Goal: Information Seeking & Learning: Learn about a topic

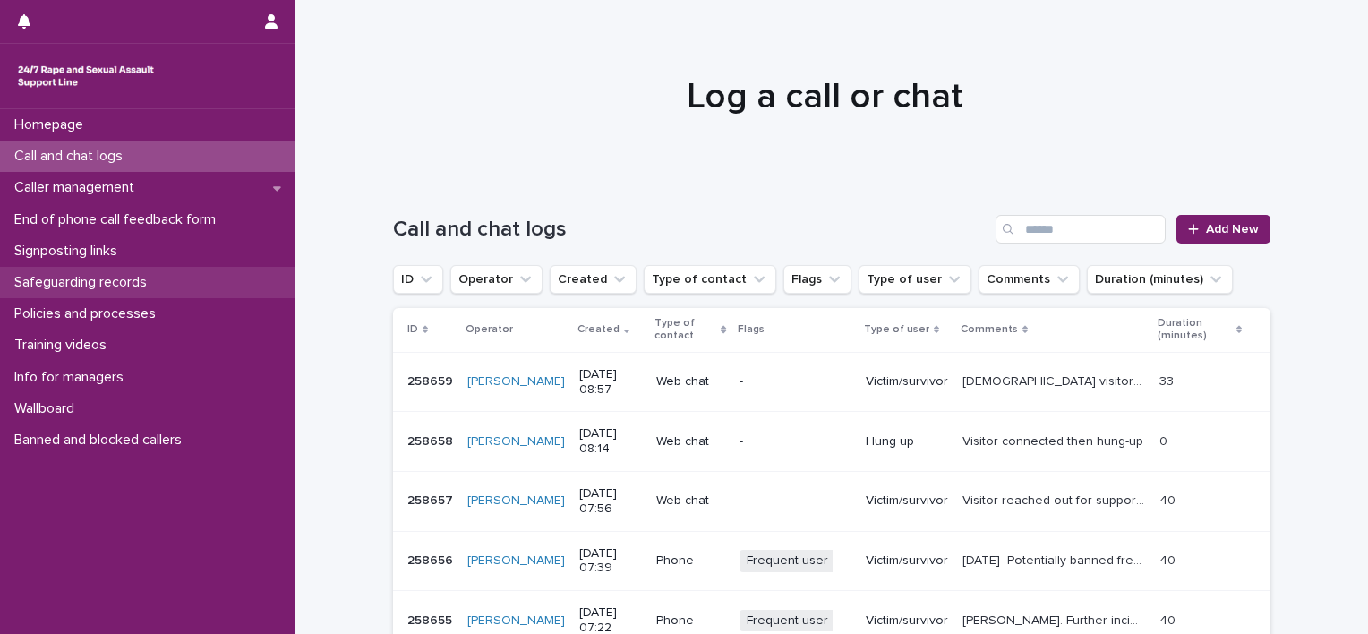
click at [105, 289] on p "Safeguarding records" at bounding box center [84, 282] width 154 height 17
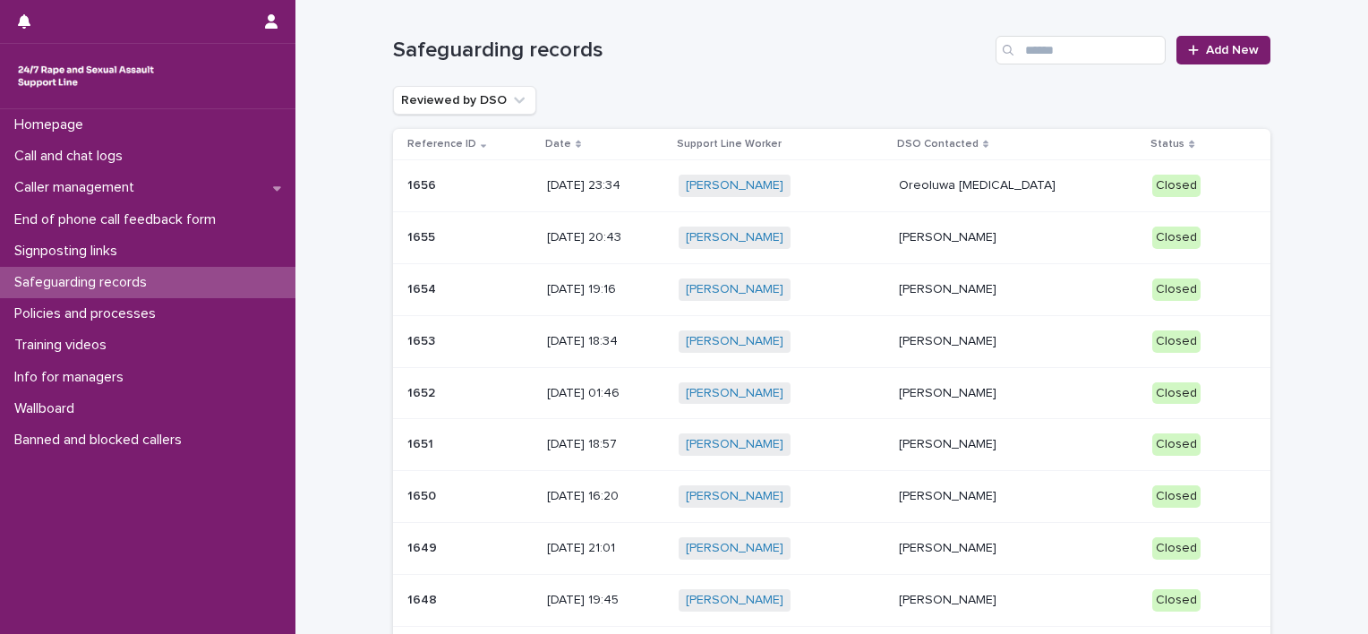
click at [665, 186] on p "[DATE] 23:34" at bounding box center [605, 185] width 117 height 15
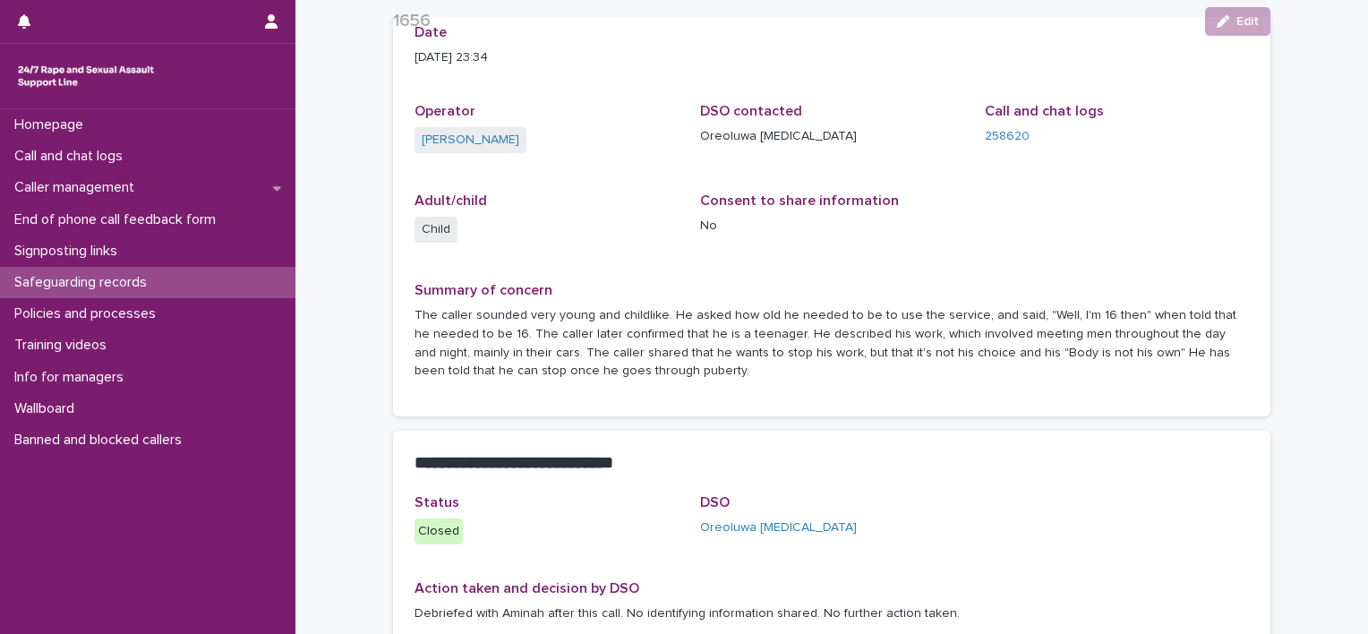
scroll to position [179, 0]
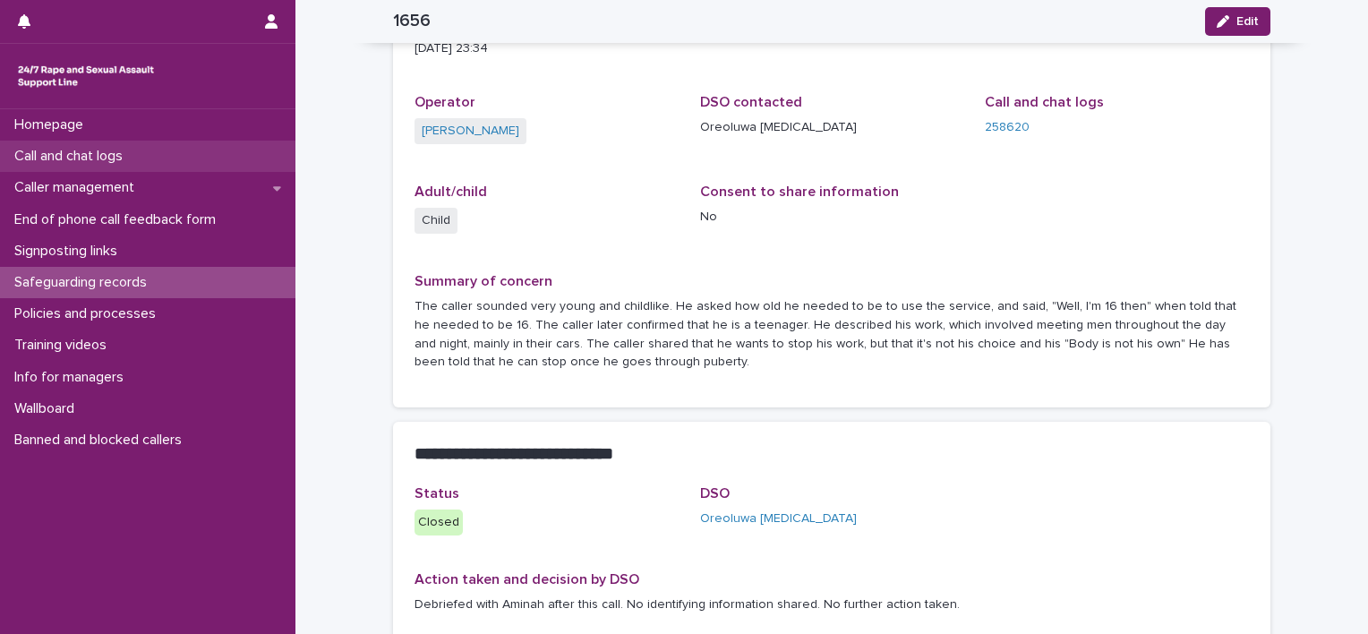
click at [137, 161] on p "Call and chat logs" at bounding box center [72, 156] width 130 height 17
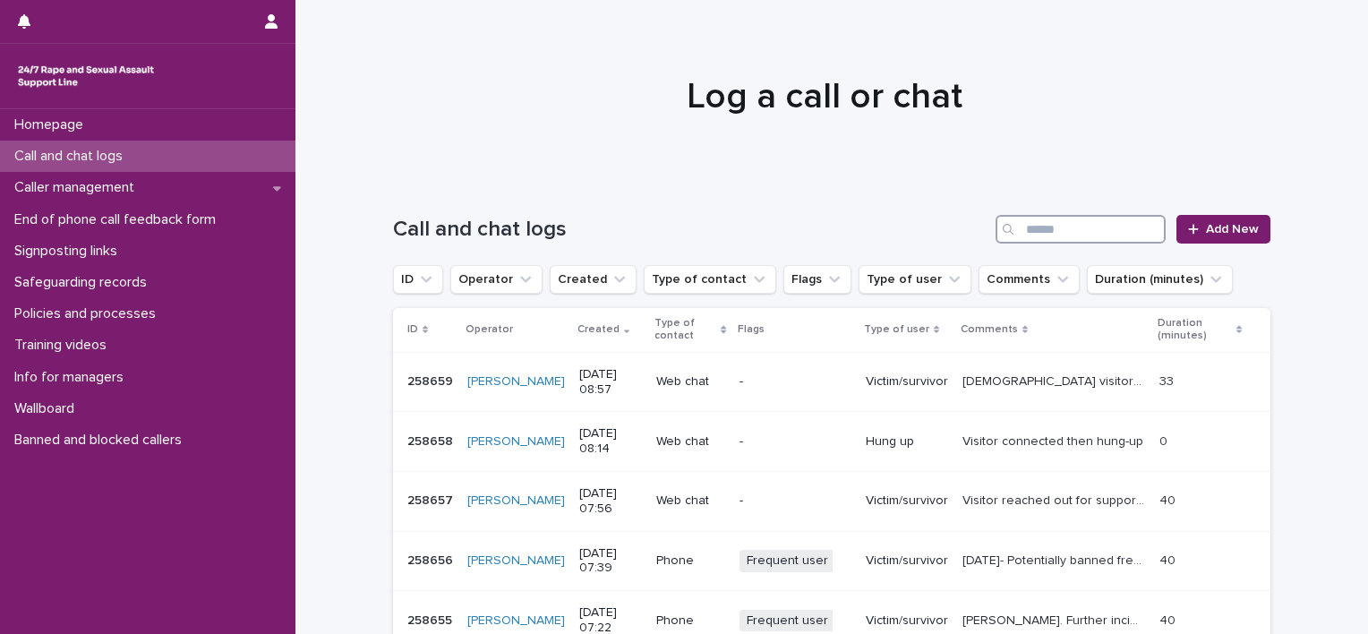
click at [1093, 225] on input "Search" at bounding box center [1081, 229] width 170 height 29
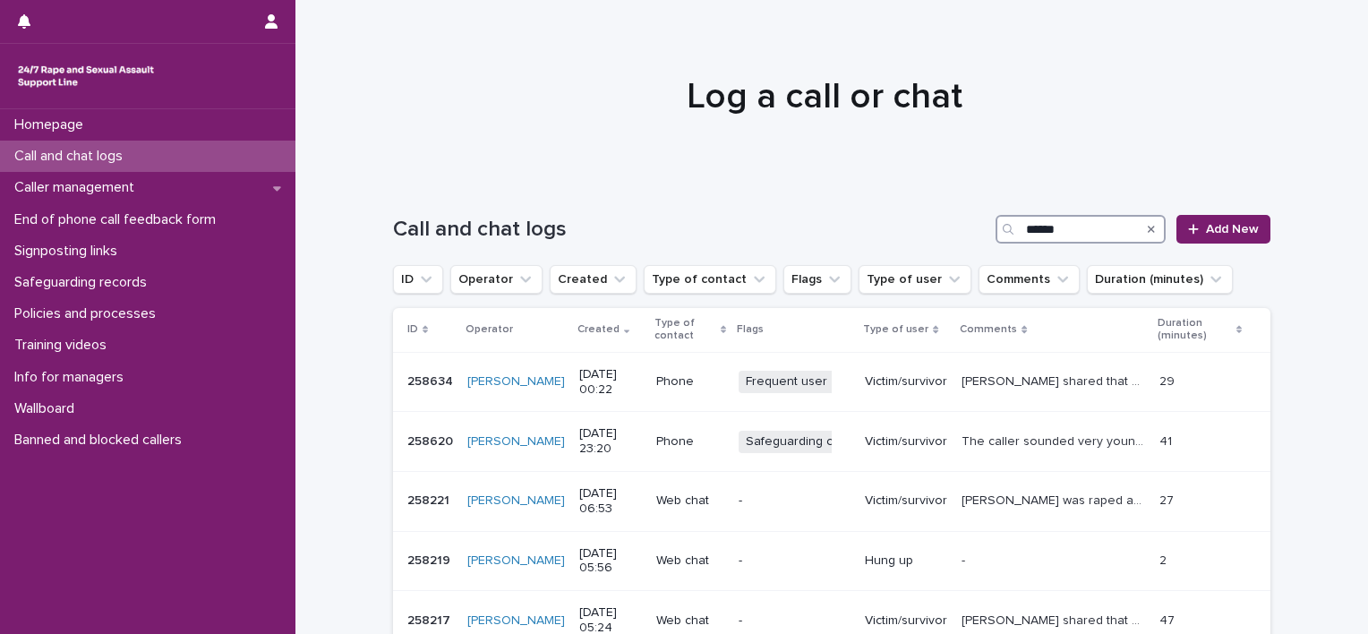
type input "******"
click at [97, 159] on p "Call and chat logs" at bounding box center [72, 156] width 130 height 17
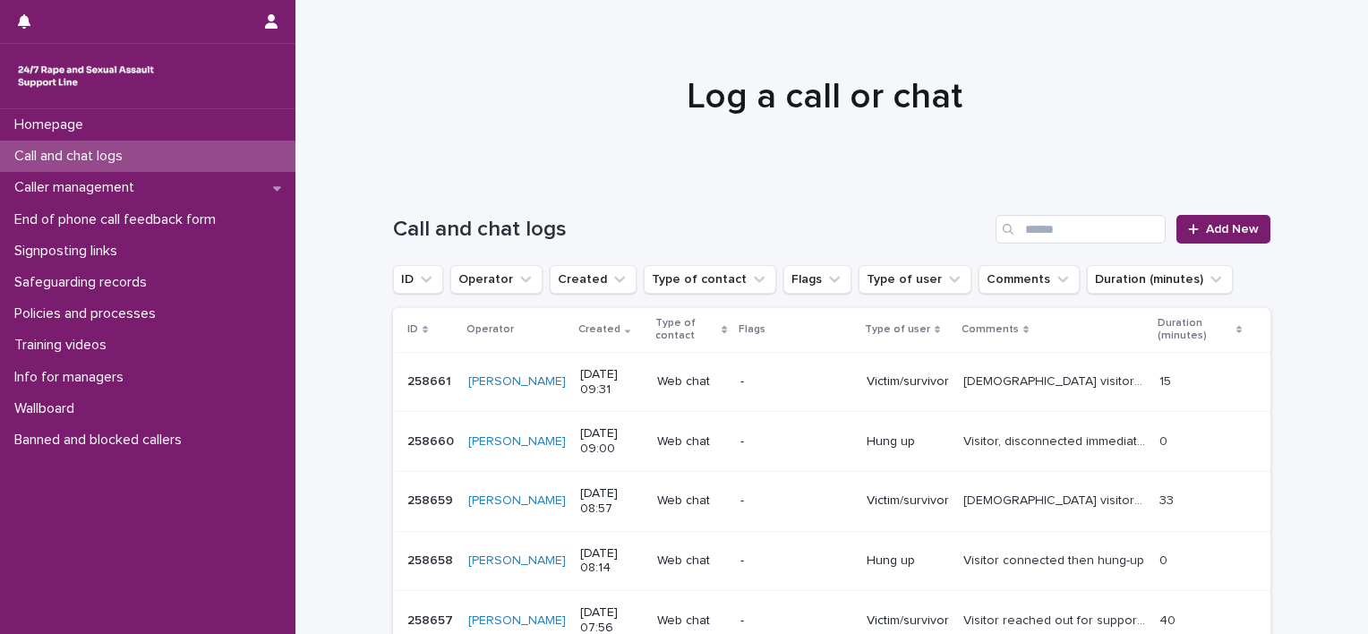
click at [148, 161] on div "Call and chat logs" at bounding box center [148, 156] width 296 height 31
click at [143, 183] on p "Caller management" at bounding box center [78, 187] width 142 height 17
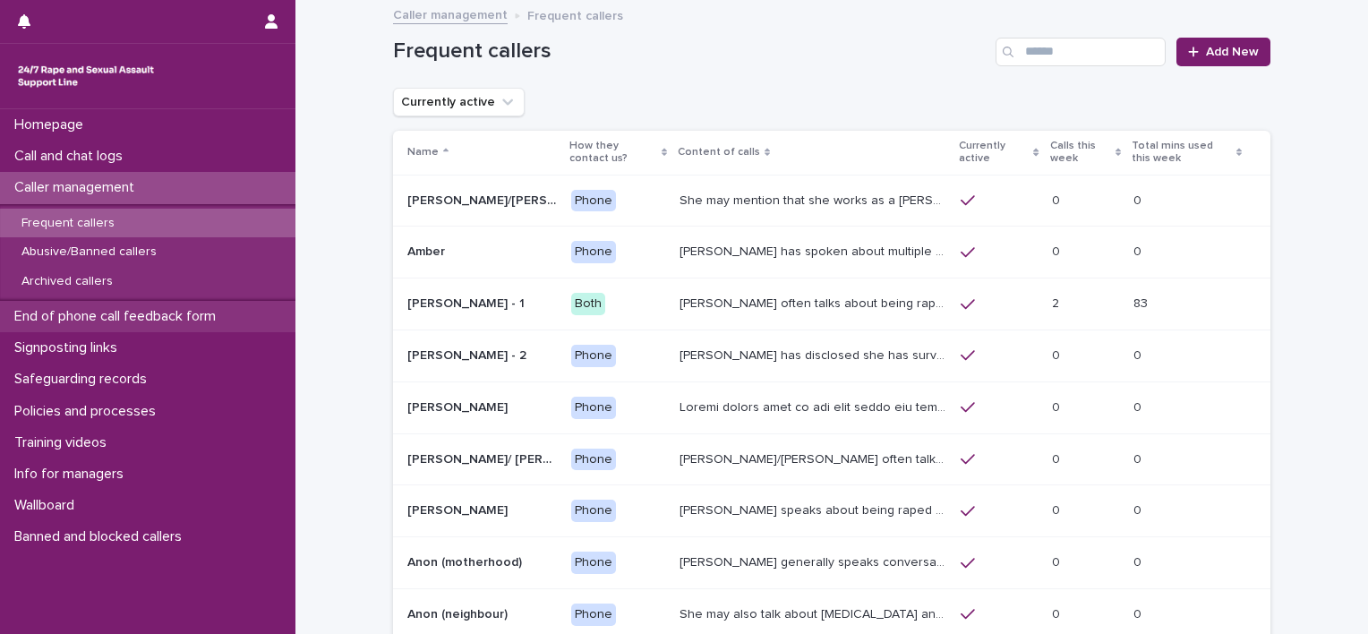
click at [147, 322] on p "End of phone call feedback form" at bounding box center [118, 316] width 223 height 17
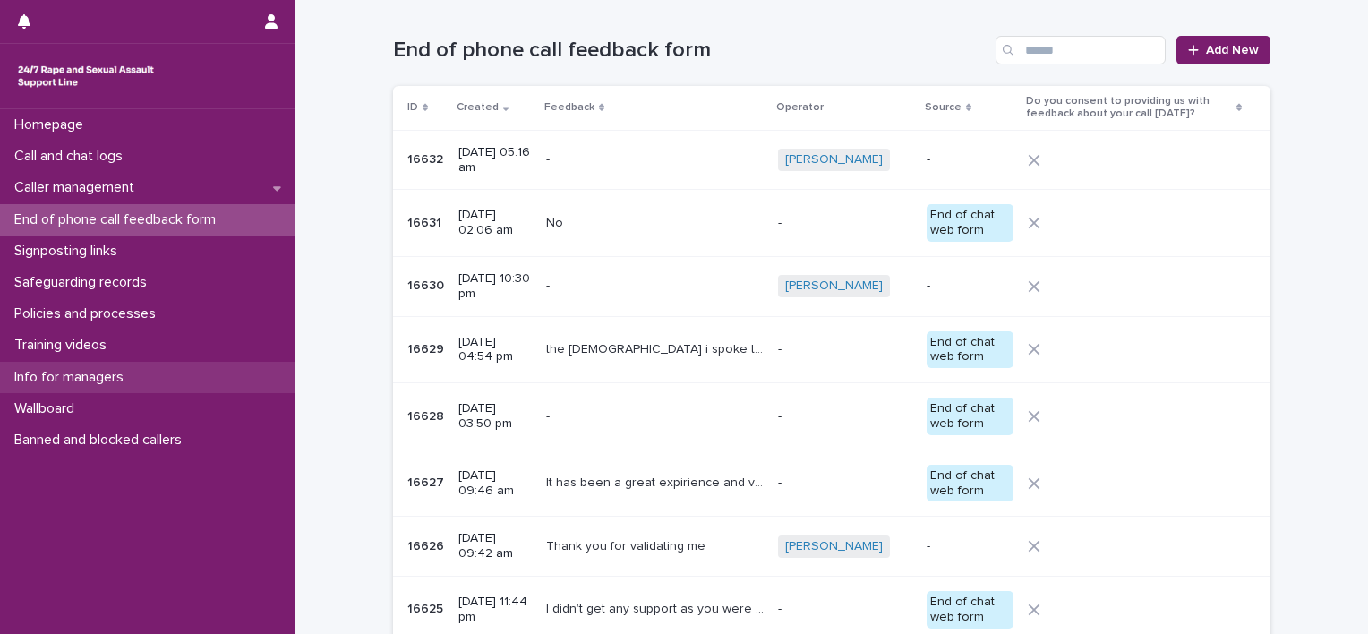
click at [122, 377] on p "Info for managers" at bounding box center [72, 377] width 131 height 17
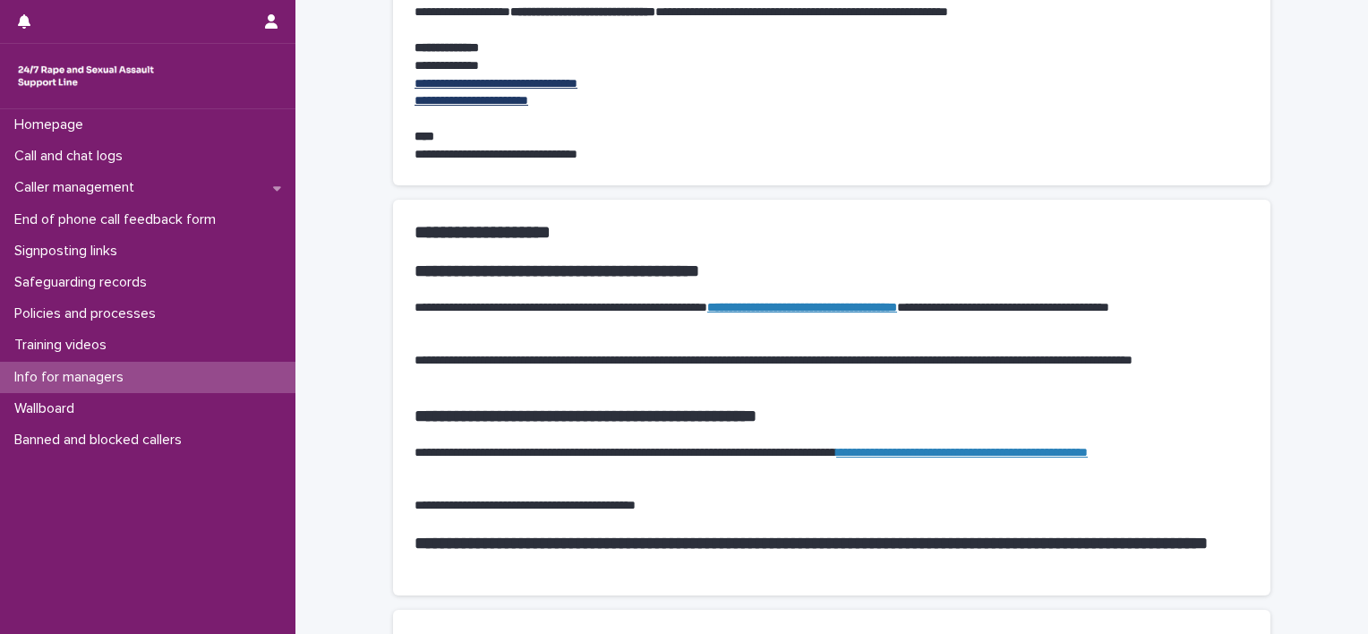
scroll to position [1522, 0]
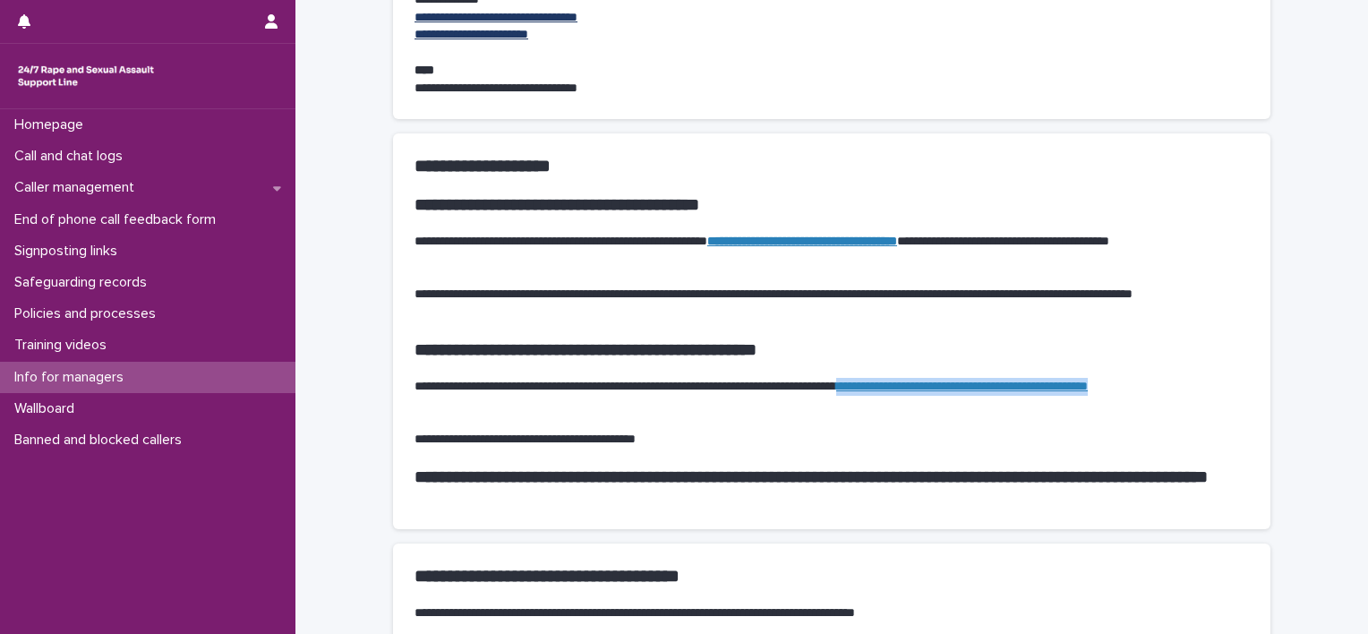
drag, startPoint x: 803, startPoint y: 405, endPoint x: 427, endPoint y: 402, distance: 376.2
click at [427, 402] on p "**********" at bounding box center [832, 396] width 835 height 36
copy link "**********"
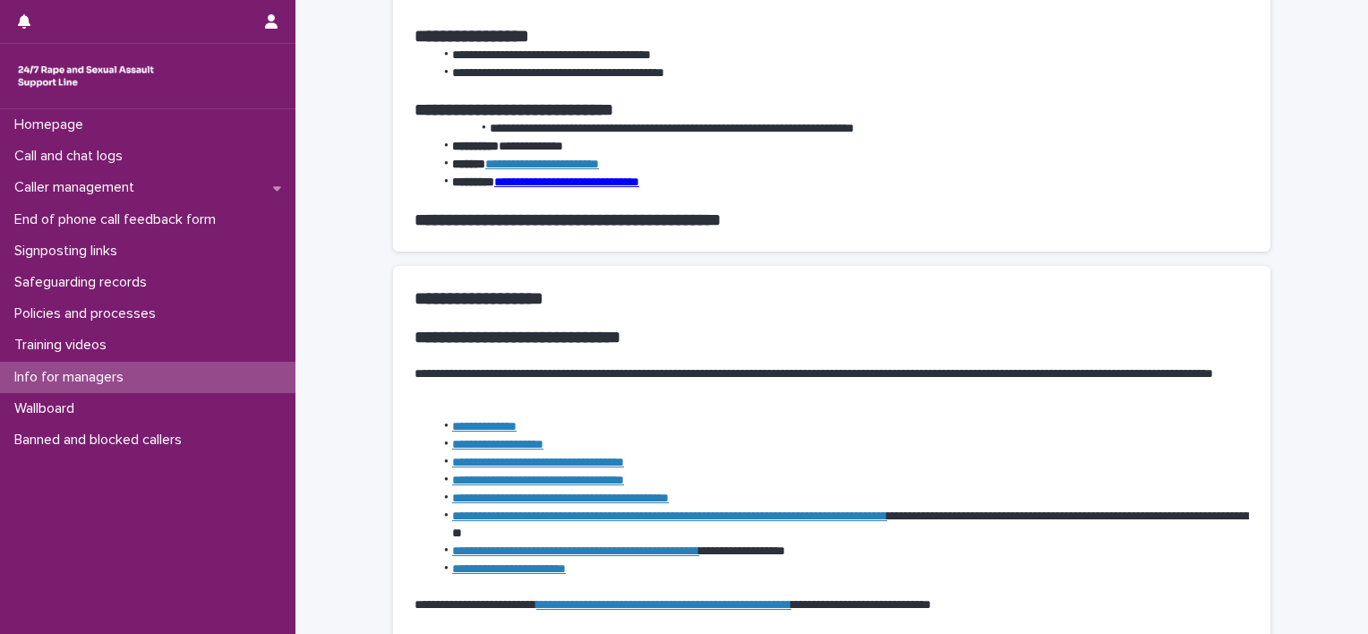
scroll to position [0, 0]
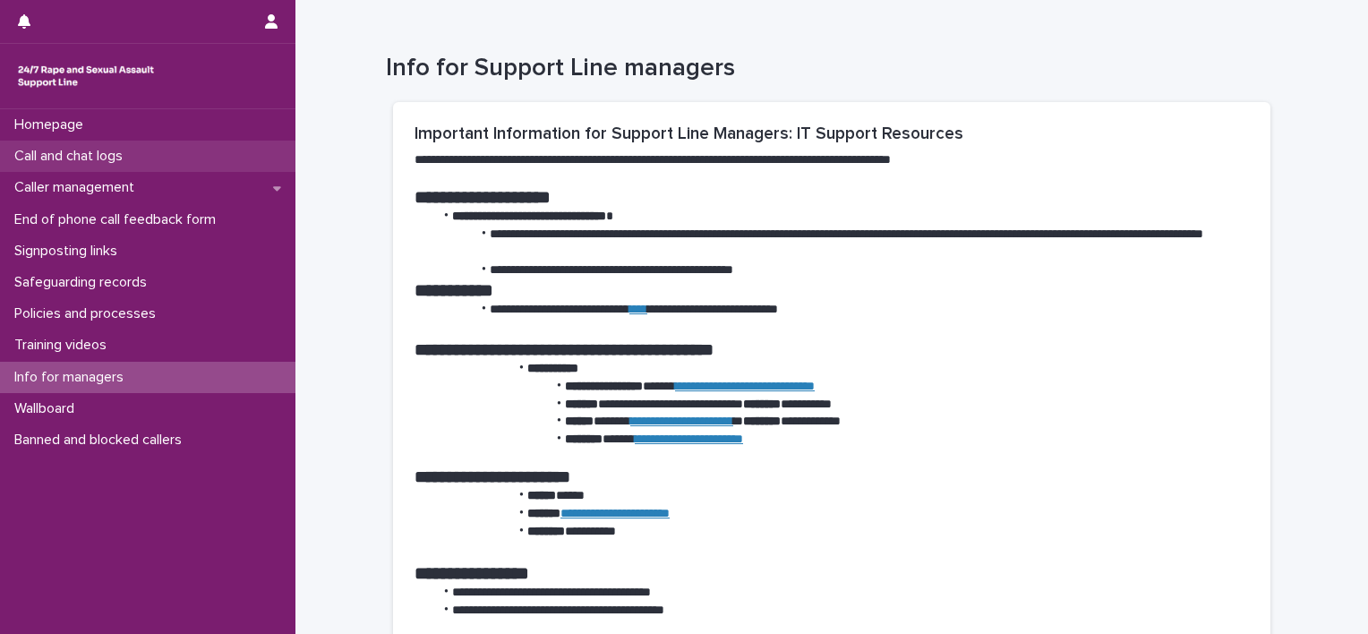
click at [116, 158] on p "Call and chat logs" at bounding box center [72, 156] width 130 height 17
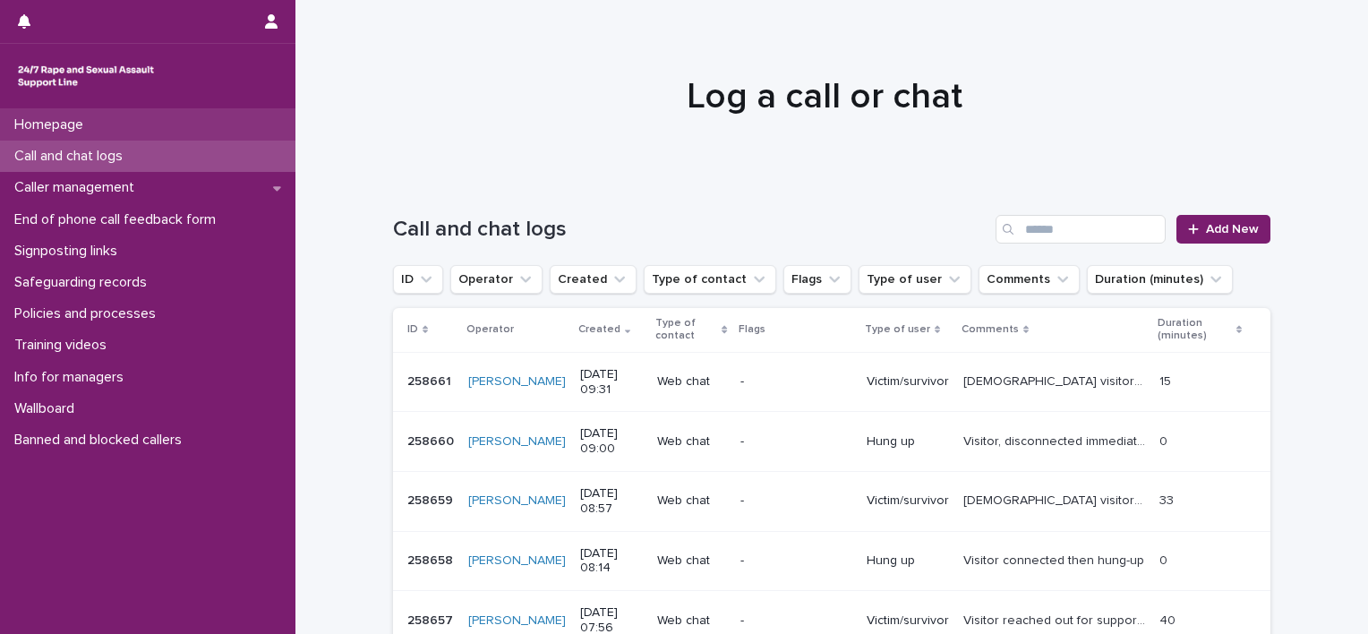
click at [100, 111] on div "Homepage" at bounding box center [148, 124] width 296 height 31
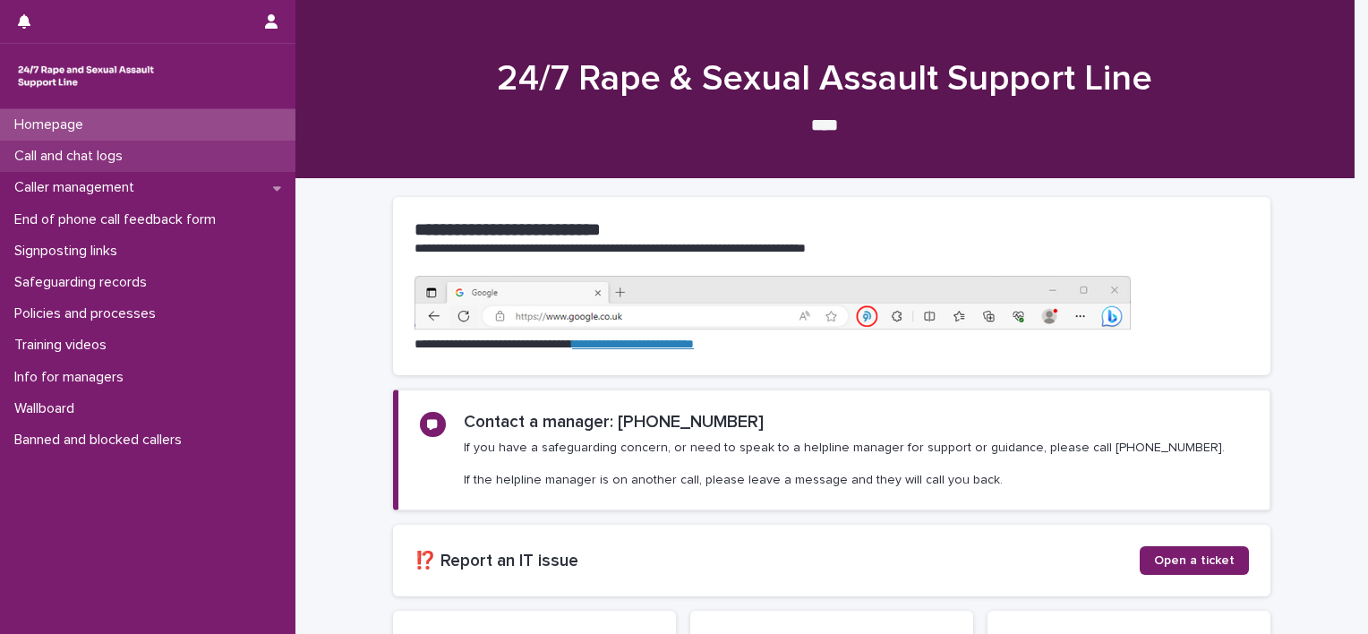
click at [103, 166] on div "Call and chat logs" at bounding box center [148, 156] width 296 height 31
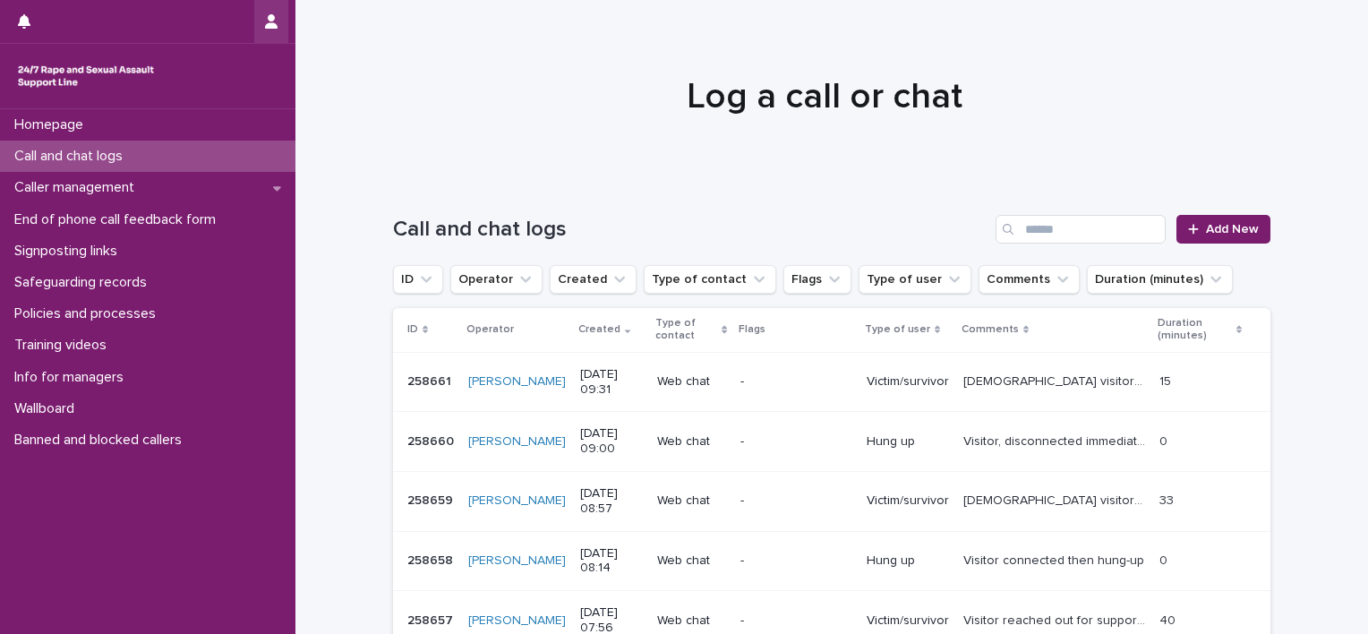
click at [265, 21] on icon "button" at bounding box center [271, 21] width 13 height 14
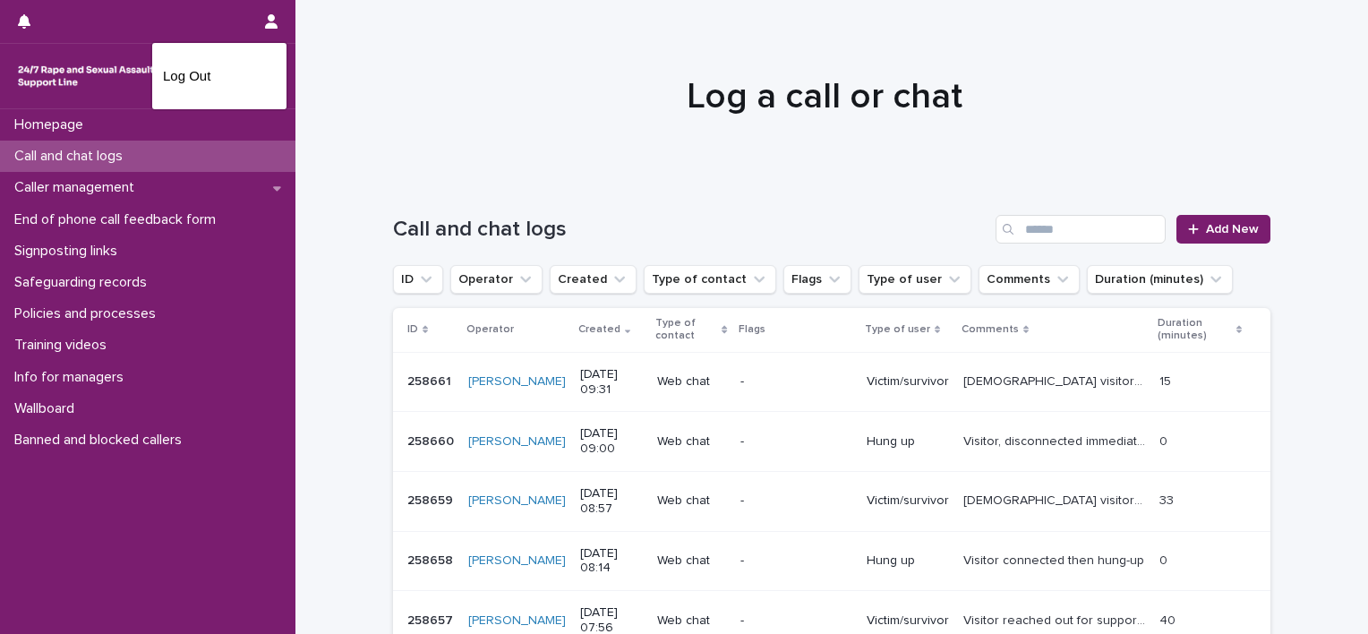
click at [189, 15] on div at bounding box center [684, 317] width 1368 height 634
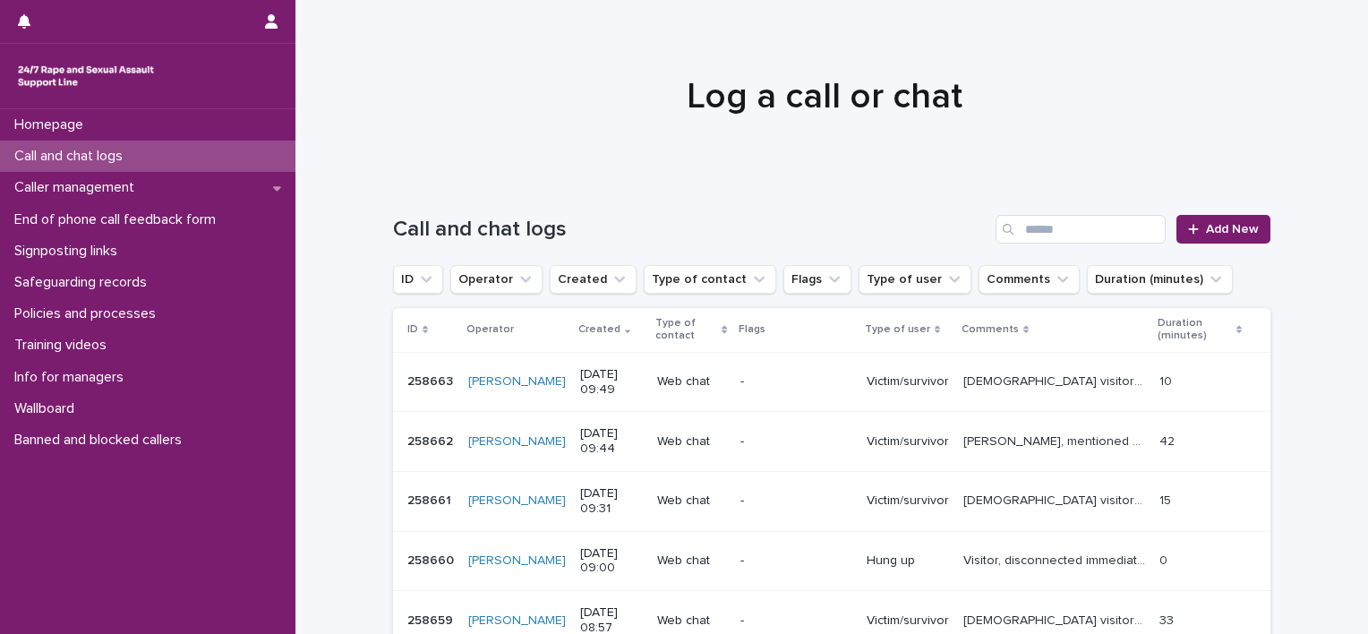
click at [1011, 446] on p "[PERSON_NAME], mentioned experiencing sexual violence and talked about triggers…" at bounding box center [1056, 440] width 185 height 19
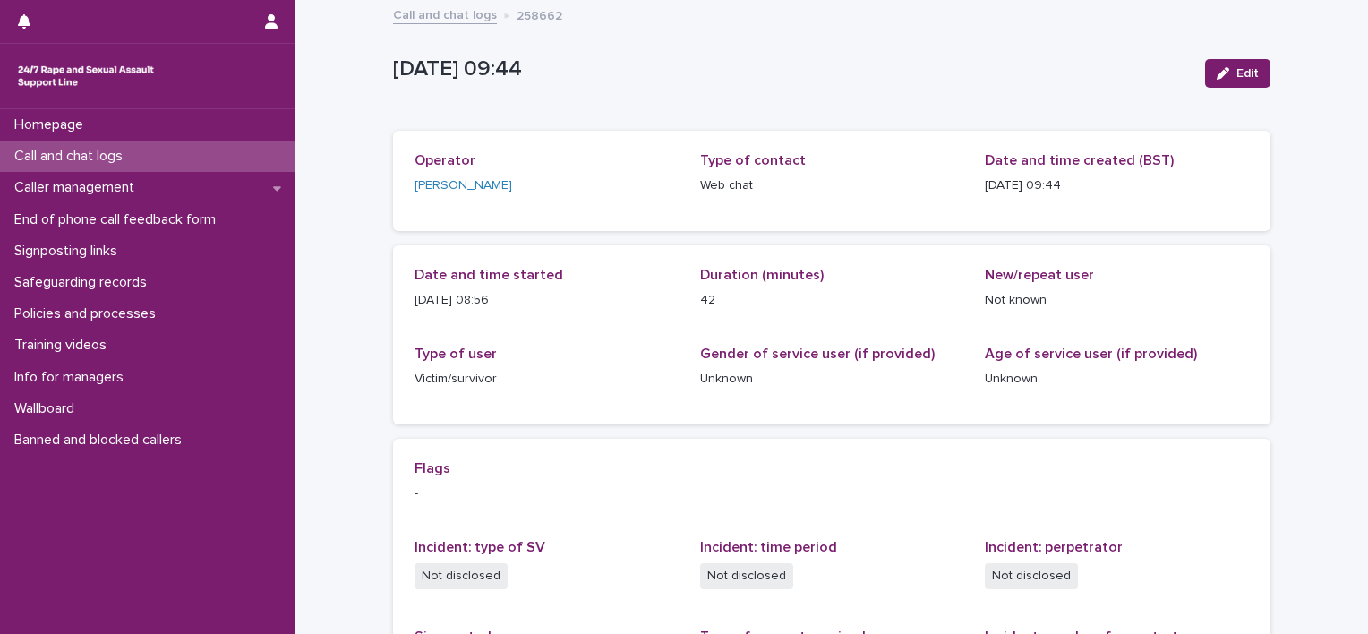
click at [127, 157] on p "Call and chat logs" at bounding box center [72, 156] width 130 height 17
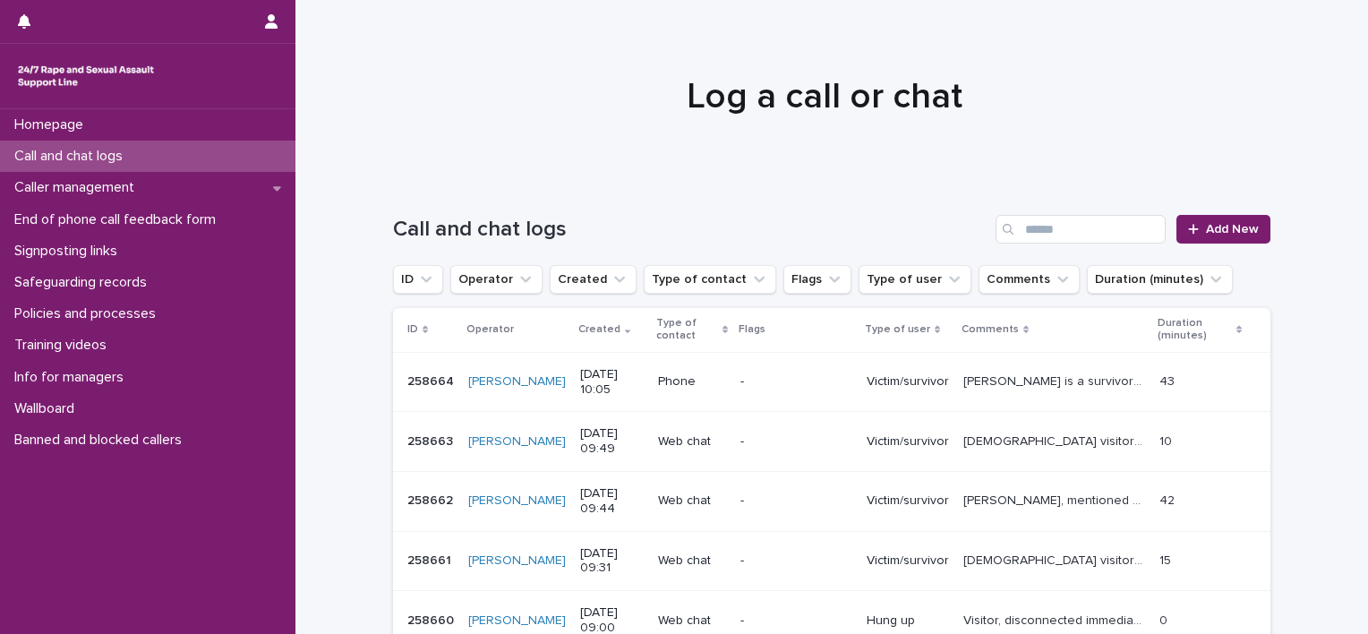
click at [677, 384] on p "Phone" at bounding box center [692, 381] width 69 height 15
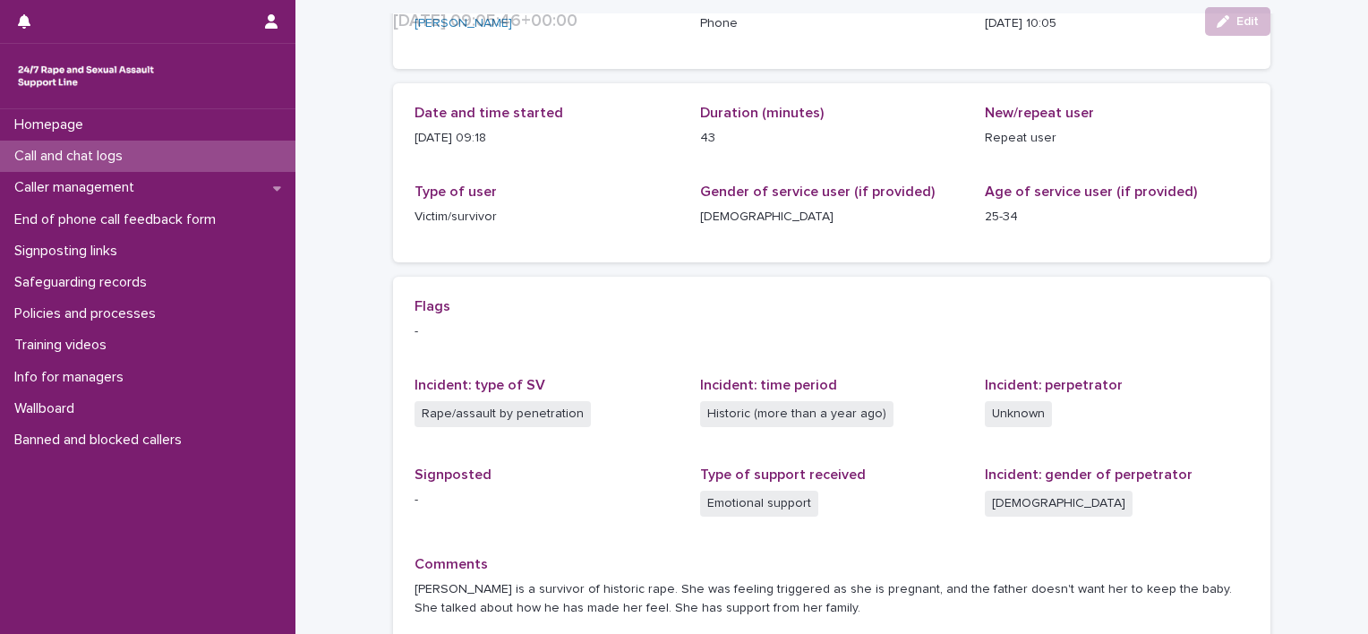
scroll to position [269, 0]
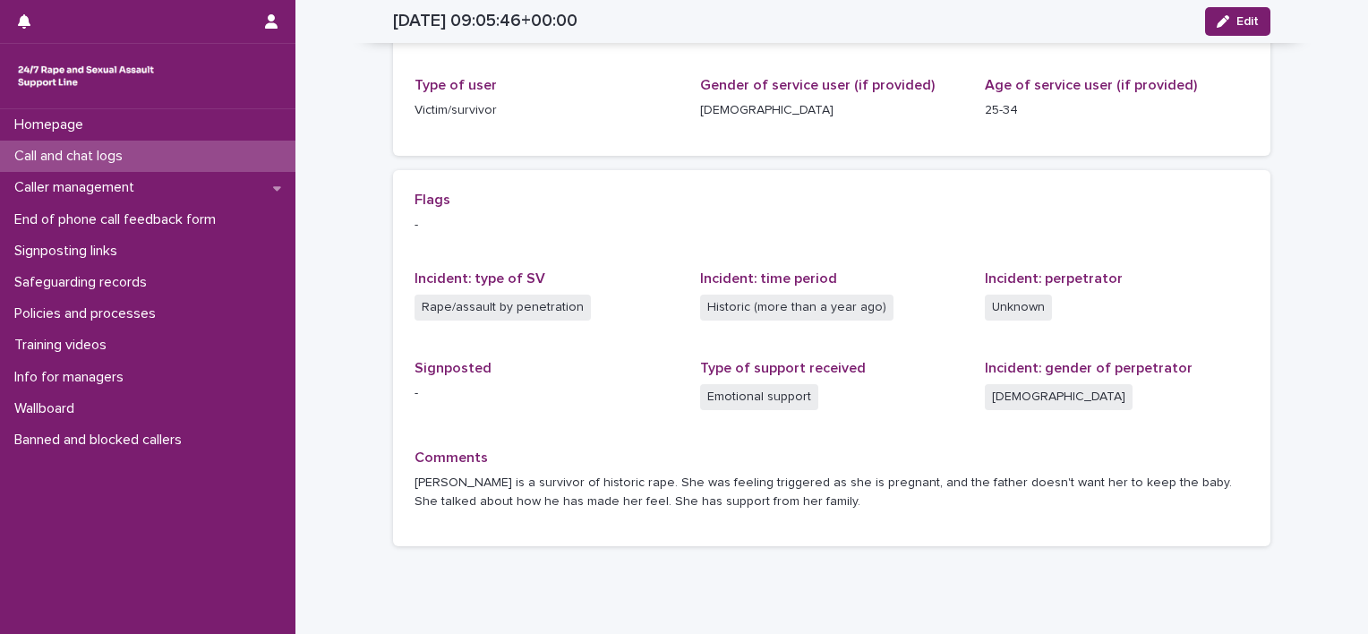
click at [90, 156] on p "Call and chat logs" at bounding box center [72, 156] width 130 height 17
